Goal: Task Accomplishment & Management: Use online tool/utility

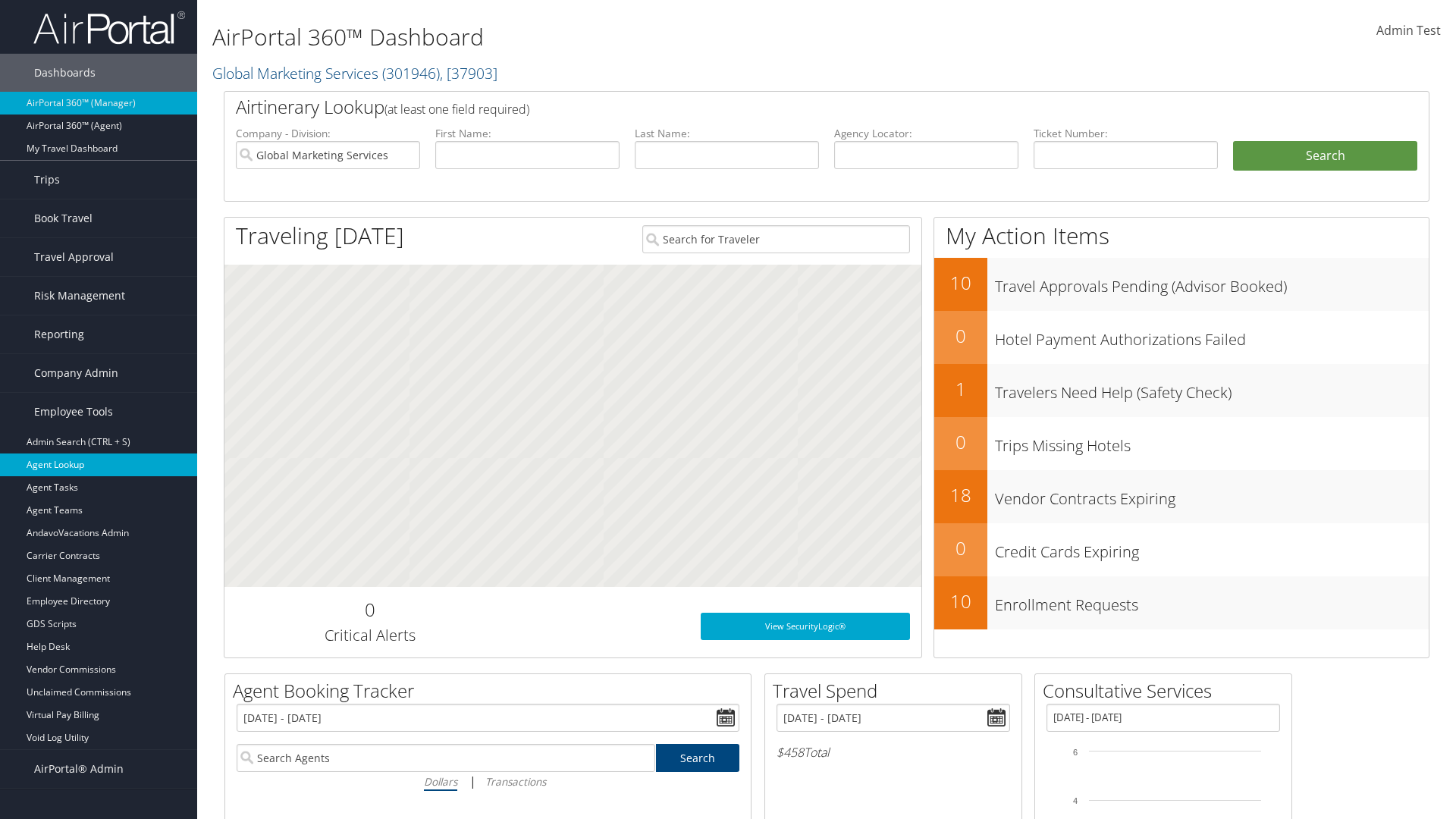
click at [99, 465] on link "Agent Lookup" at bounding box center [98, 465] width 197 height 23
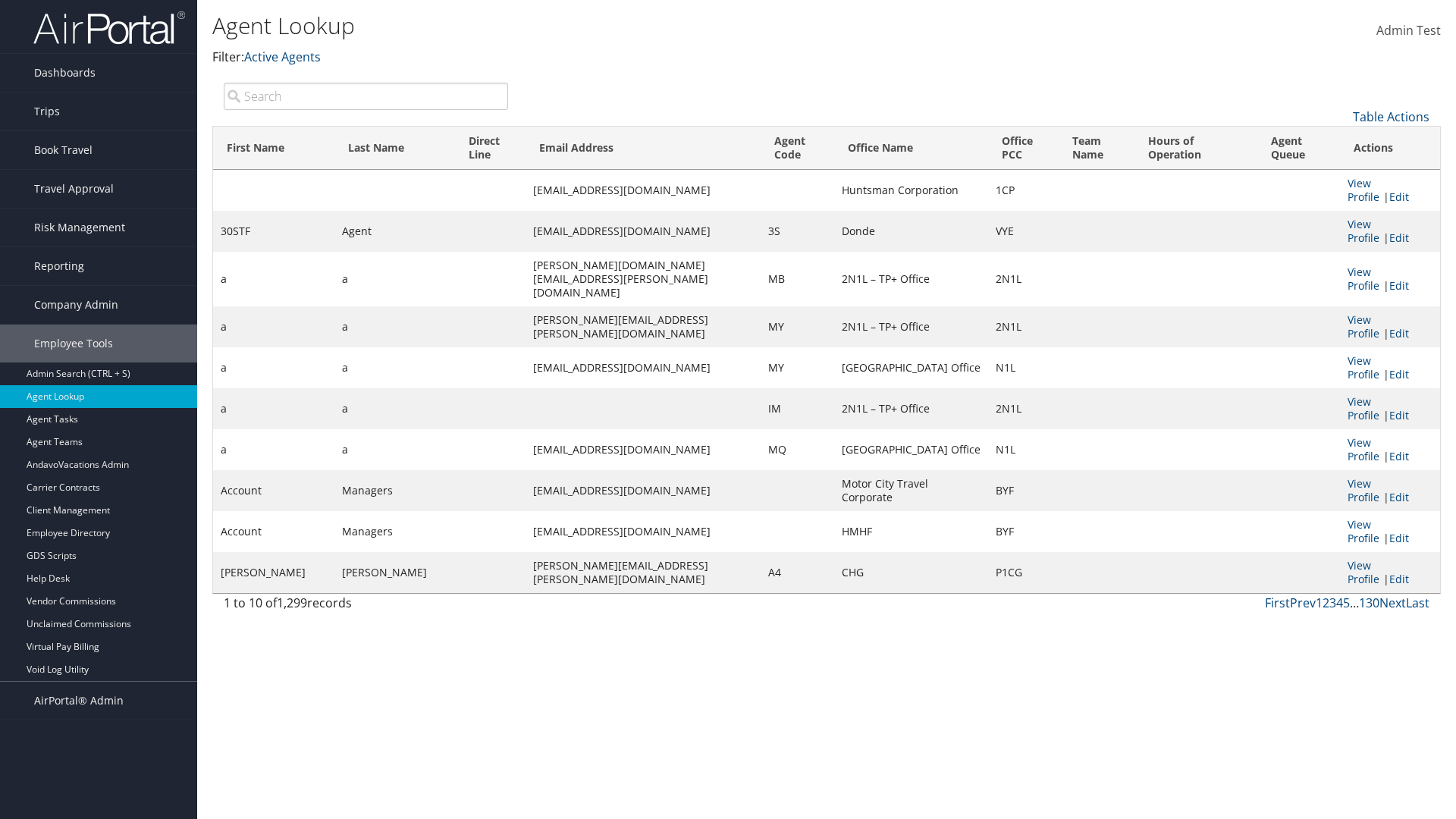
click at [366, 96] on input "search" at bounding box center [366, 96] width 284 height 27
type input "30STF"
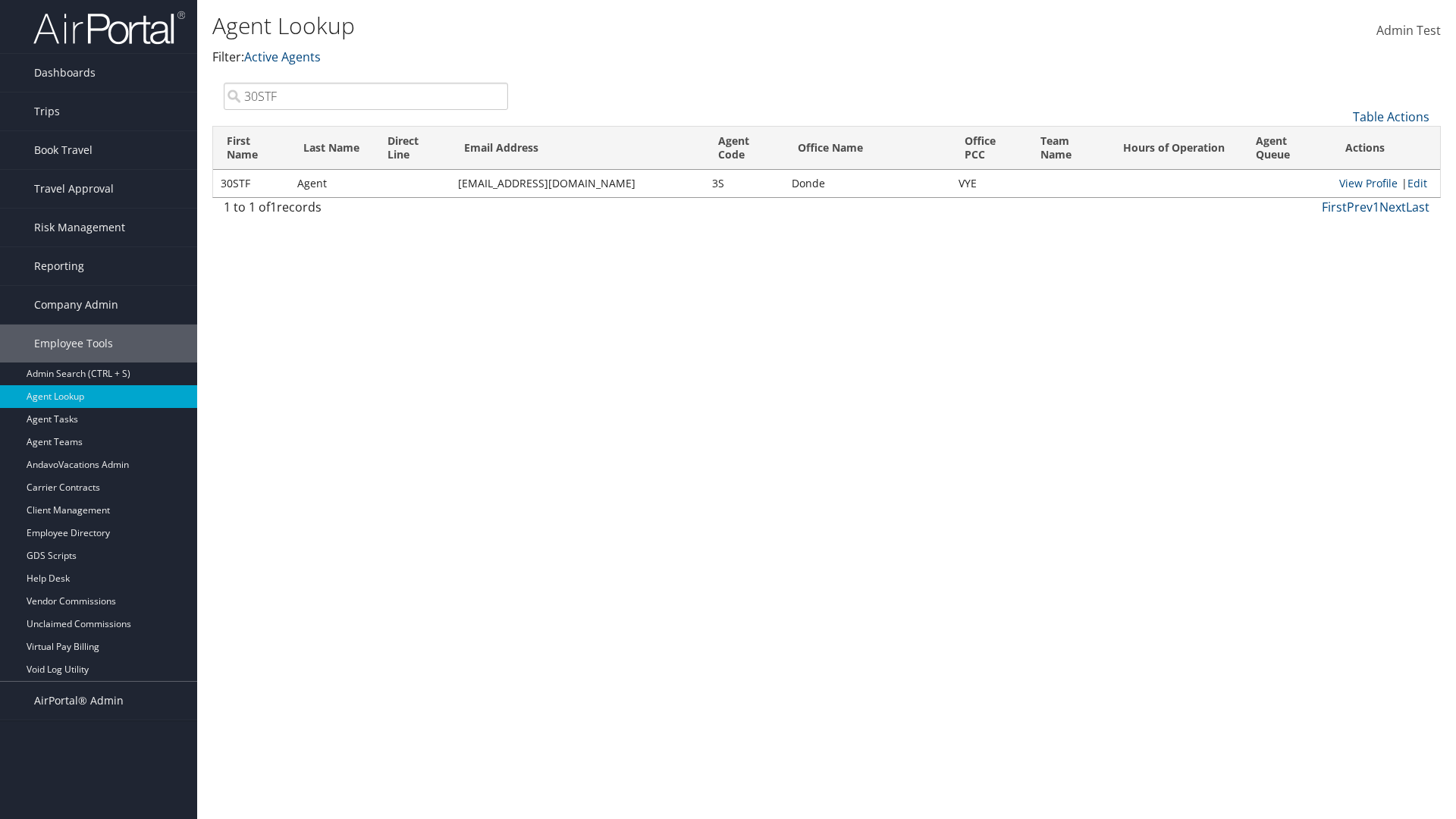
click at [366, 96] on input "30STF" at bounding box center [366, 96] width 284 height 27
type input "Non-existing Name"
